Goal: Task Accomplishment & Management: Use online tool/utility

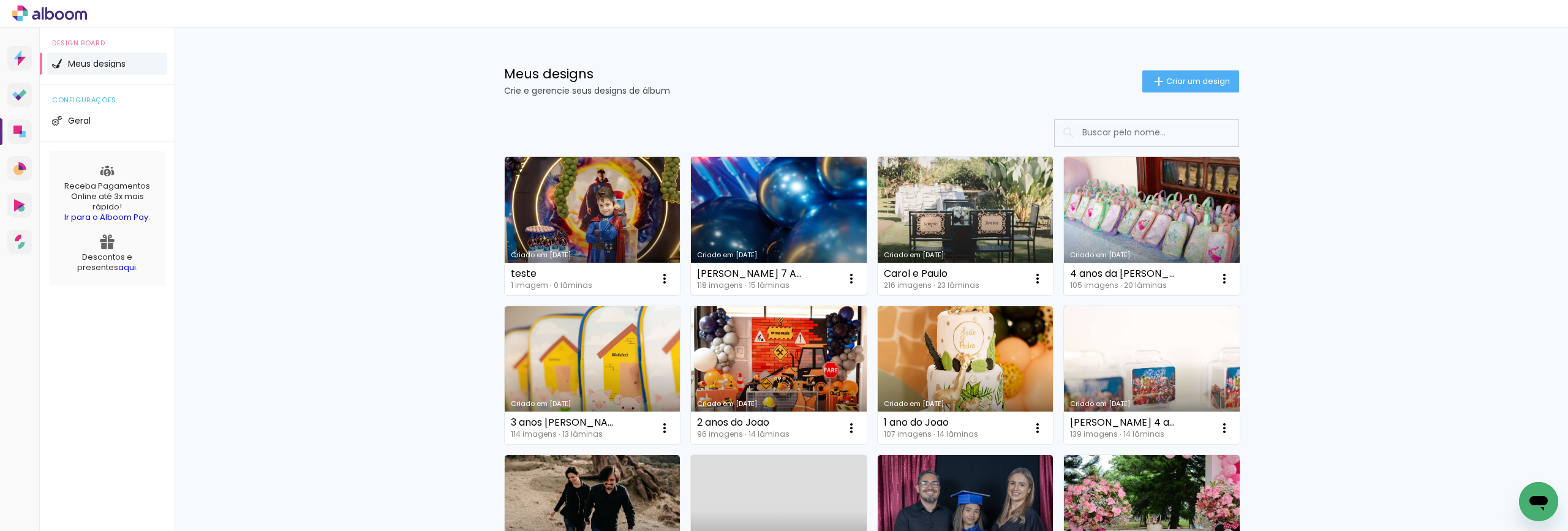
click at [766, 216] on link "Criado em [DATE]" at bounding box center [778, 225] width 176 height 138
